Goal: Find specific page/section: Find specific page/section

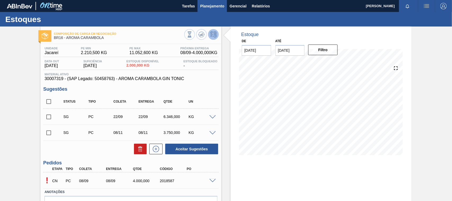
click at [204, 5] on span "Planejamento" at bounding box center [212, 6] width 24 height 6
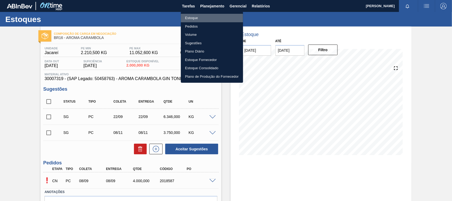
click at [194, 16] on li "Estoque" at bounding box center [212, 18] width 62 height 8
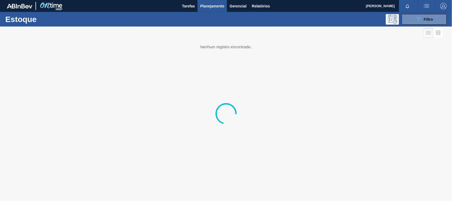
click at [443, 23] on button "089F7B8B-B2A5-4AFE-B5C0-19BA573D28AC Filtro" at bounding box center [424, 19] width 45 height 11
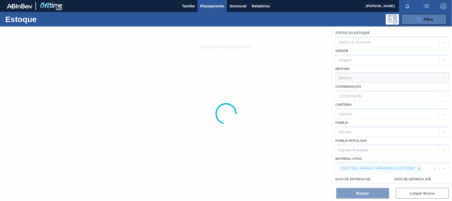
click at [435, 20] on button "089F7B8B-B2A5-4AFE-B5C0-19BA573D28AC Filtro" at bounding box center [424, 19] width 45 height 11
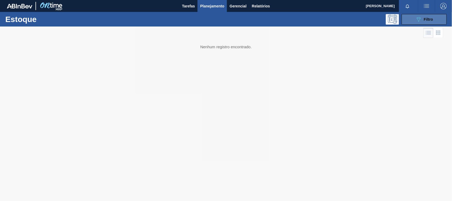
click at [408, 21] on button "089F7B8B-B2A5-4AFE-B5C0-19BA573D28AC Filtro" at bounding box center [424, 19] width 45 height 11
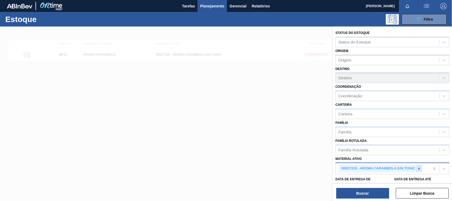
click at [419, 167] on icon at bounding box center [420, 169] width 4 height 4
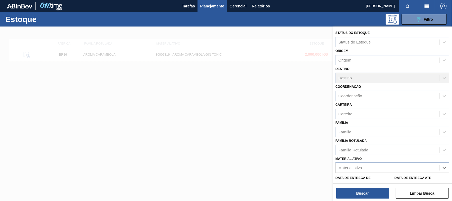
paste ativo "30003188"
type ativo "30003188"
click at [361, 179] on div "30003188 - TAMPA AL.CDL;PRATEADA;LATA-AUTOMATICA;" at bounding box center [393, 181] width 114 height 10
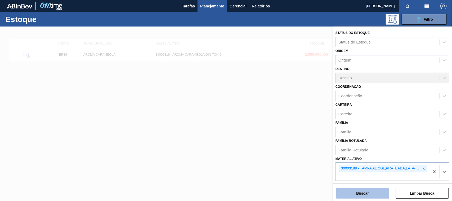
click at [362, 188] on button "Buscar" at bounding box center [363, 193] width 53 height 11
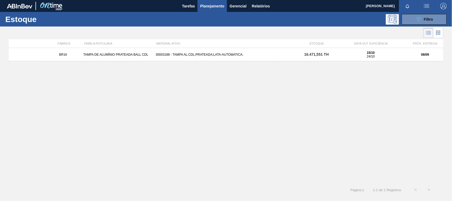
click at [194, 55] on div "30003188 - TAMPA AL.CDL;PRATEADA;LATA-AUTOMATICA;" at bounding box center [226, 55] width 145 height 4
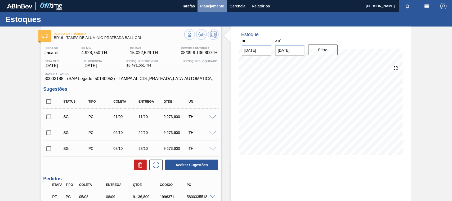
click at [202, 10] on button "Planejamento" at bounding box center [212, 6] width 29 height 12
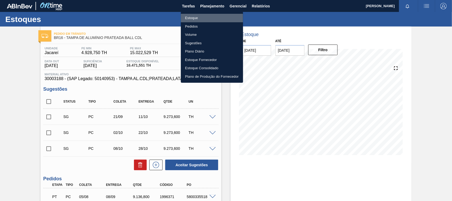
click at [196, 17] on li "Estoque" at bounding box center [212, 18] width 62 height 8
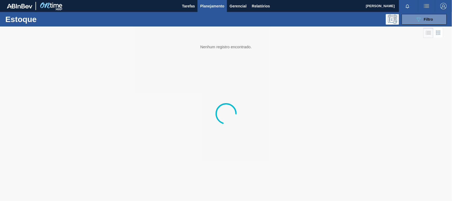
click at [429, 24] on button "089F7B8B-B2A5-4AFE-B5C0-19BA573D28AC Filtro" at bounding box center [424, 19] width 45 height 11
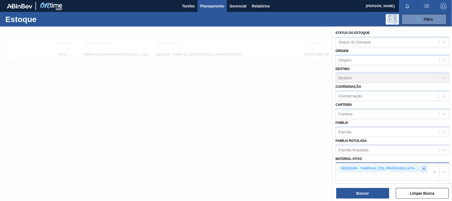
click at [423, 167] on icon at bounding box center [424, 169] width 4 height 4
paste ativo "30002948"
type ativo "30002948"
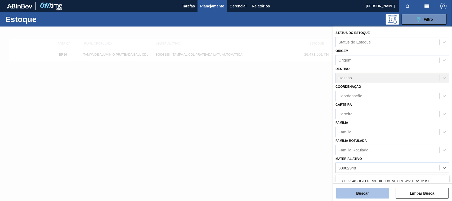
drag, startPoint x: 391, startPoint y: 180, endPoint x: 379, endPoint y: 190, distance: 16.2
click at [392, 180] on div "30002948 - [GEOGRAPHIC_DATA]. CROWN; PRATA; ISE" at bounding box center [393, 181] width 114 height 10
click at [376, 197] on button "Buscar" at bounding box center [363, 193] width 53 height 11
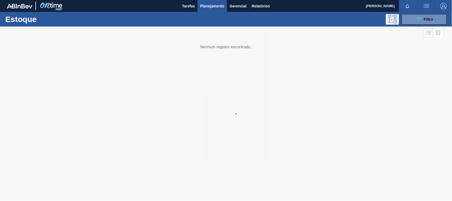
click at [371, 191] on div at bounding box center [226, 126] width 452 height 201
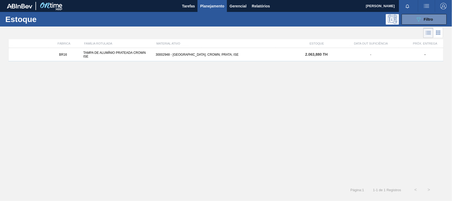
click at [195, 45] on div "MATERIAL ATIVO" at bounding box center [226, 43] width 145 height 3
click at [192, 50] on div "BR16 TAMPA DE ALUMÍNIO PRATEADA CROWN ISE 30002948 - [GEOGRAPHIC_DATA] AL. CROW…" at bounding box center [226, 54] width 435 height 13
